Goal: Register for event/course

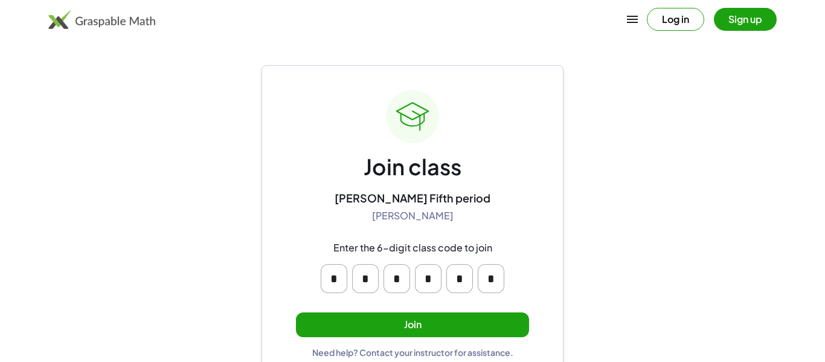
scroll to position [23, 0]
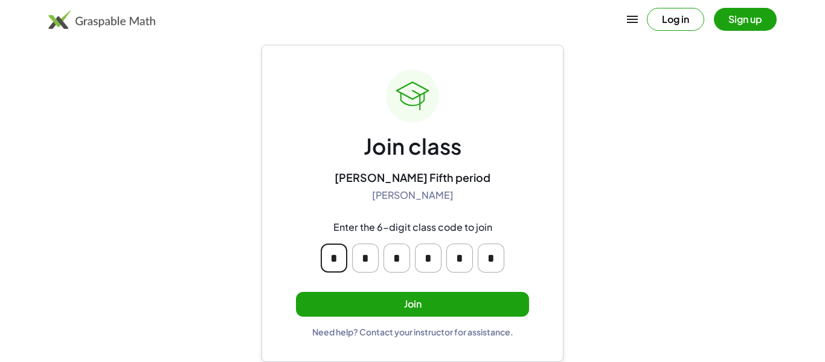
click at [336, 258] on input "*" at bounding box center [334, 257] width 27 height 29
click at [606, 243] on main "Join class [PERSON_NAME] Fifth period [PERSON_NAME] Enter the 6-digit class cod…" at bounding box center [412, 169] width 825 height 385
click at [489, 308] on button "Join" at bounding box center [412, 304] width 233 height 25
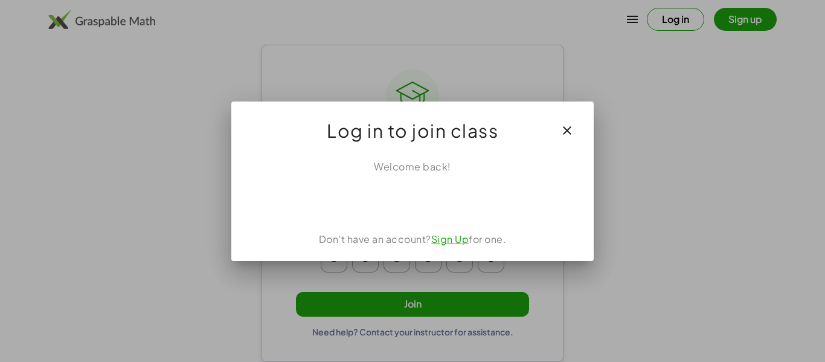
scroll to position [0, 0]
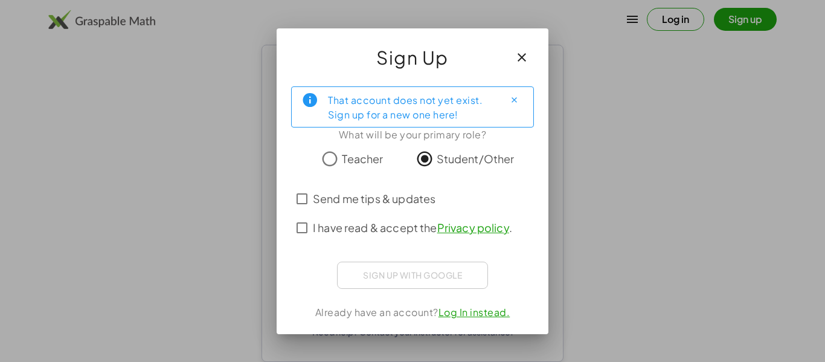
click at [445, 117] on div "That account does not yet exist. Sign up for a new one here!" at bounding box center [411, 107] width 167 height 30
click at [520, 59] on icon "button" at bounding box center [522, 57] width 15 height 15
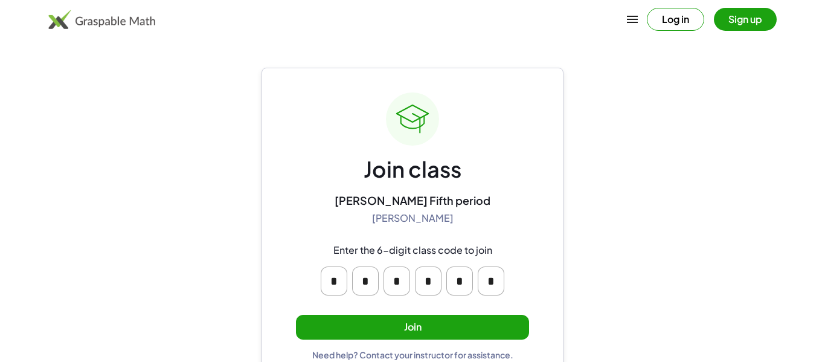
scroll to position [23, 0]
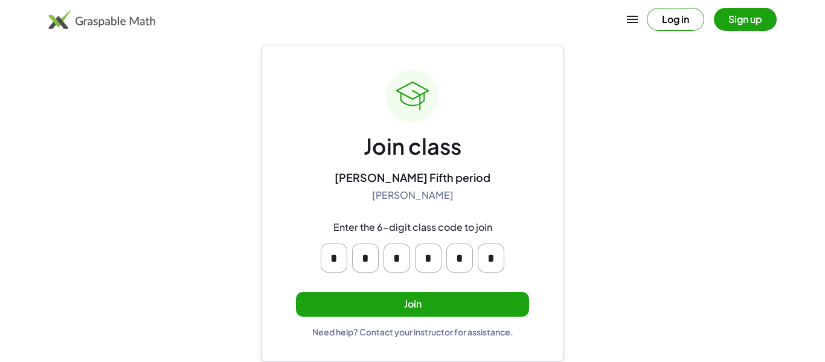
click at [460, 309] on button "Join" at bounding box center [412, 304] width 233 height 25
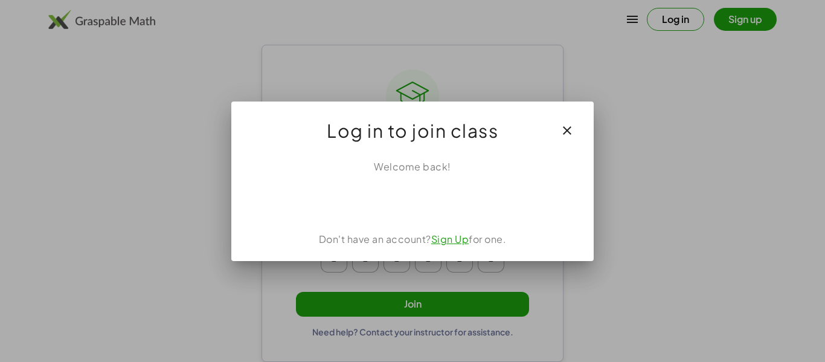
click at [456, 240] on link "Sign Up" at bounding box center [450, 239] width 38 height 13
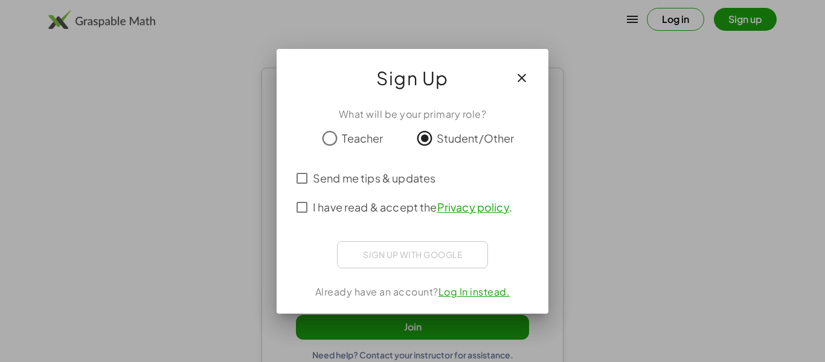
click at [442, 262] on div "Sign up with Google Sign in with Google Sign in with Google. Opens in new tab" at bounding box center [412, 254] width 151 height 27
click at [429, 260] on div "Sign up with Google Sign in with Google Sign in with Google. Opens in new tab" at bounding box center [412, 254] width 151 height 27
click at [402, 276] on div "What will be your primary role? Teacher Student/Other Send me tips & updates I …" at bounding box center [413, 205] width 272 height 216
